Goal: Information Seeking & Learning: Learn about a topic

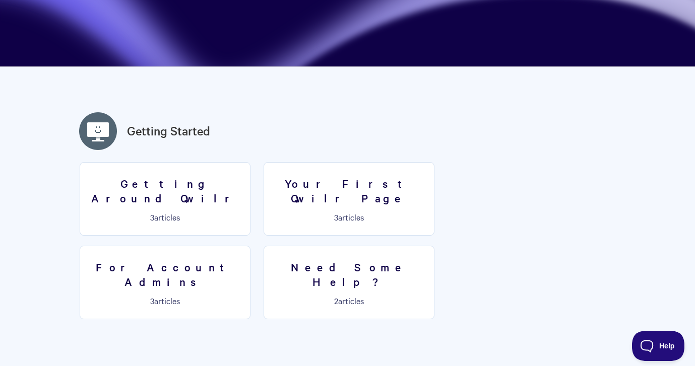
scroll to position [496, 0]
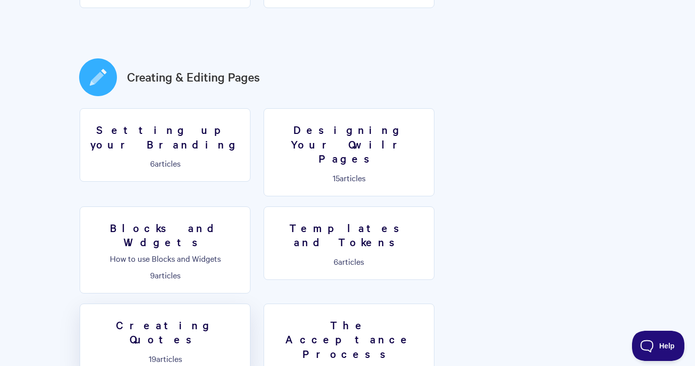
click at [244, 318] on h3 "Creating Quotes" at bounding box center [165, 332] width 158 height 29
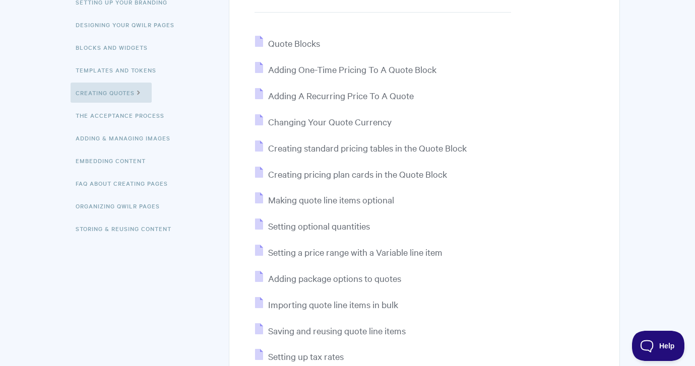
scroll to position [191, 0]
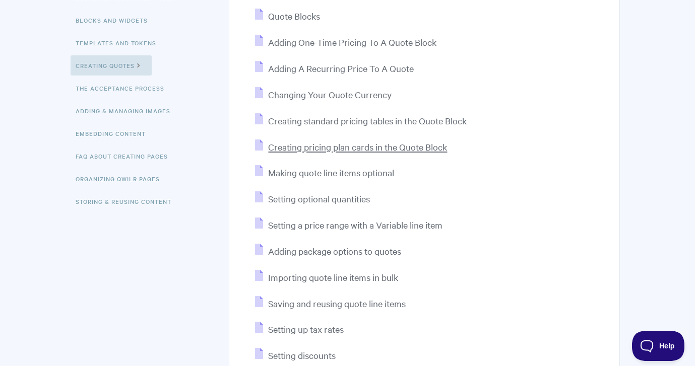
click at [351, 148] on span "Creating pricing plan cards in the Quote Block" at bounding box center [357, 147] width 179 height 12
click at [354, 118] on span "Creating standard pricing tables in the Quote Block" at bounding box center [367, 121] width 199 height 12
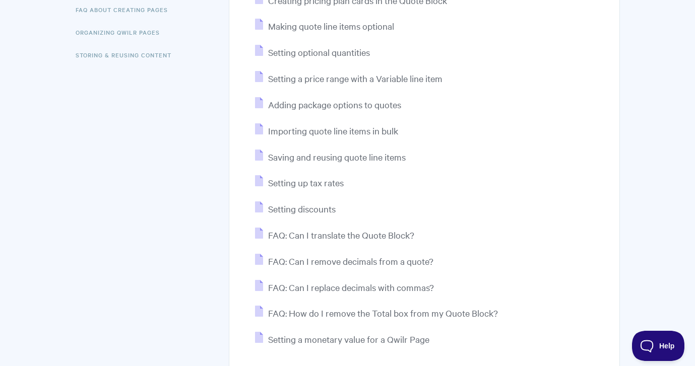
scroll to position [340, 0]
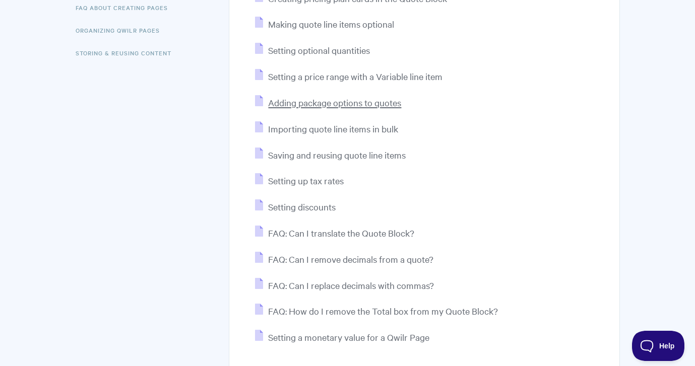
click at [319, 105] on span "Adding package options to quotes" at bounding box center [334, 103] width 133 height 12
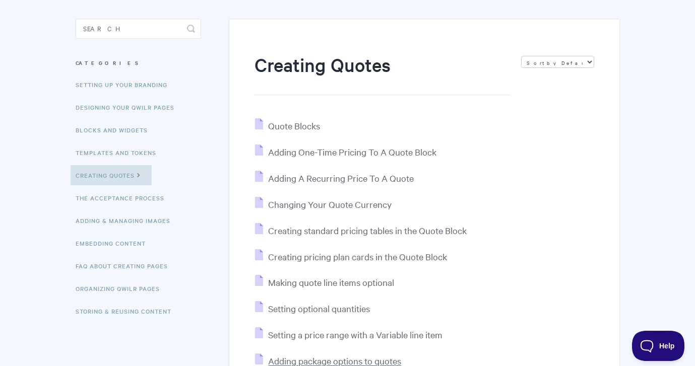
scroll to position [69, 0]
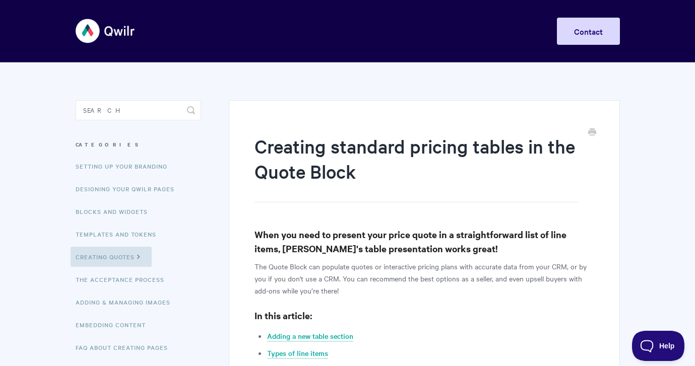
scroll to position [21, 0]
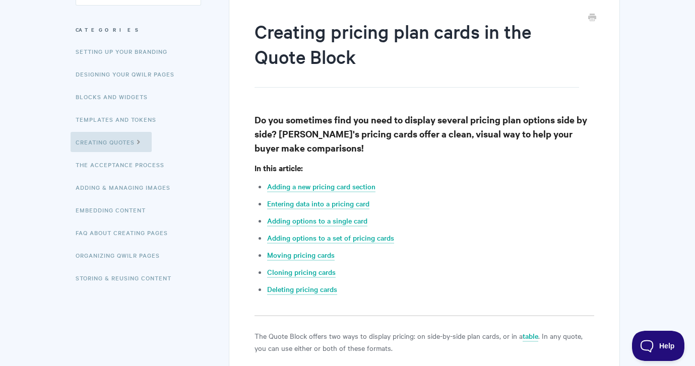
scroll to position [121, 0]
